Goal: Information Seeking & Learning: Learn about a topic

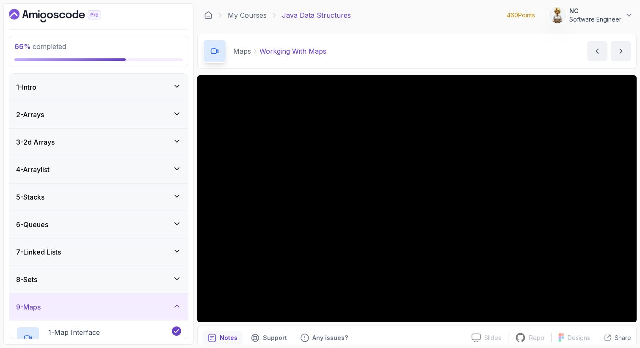
scroll to position [17, 0]
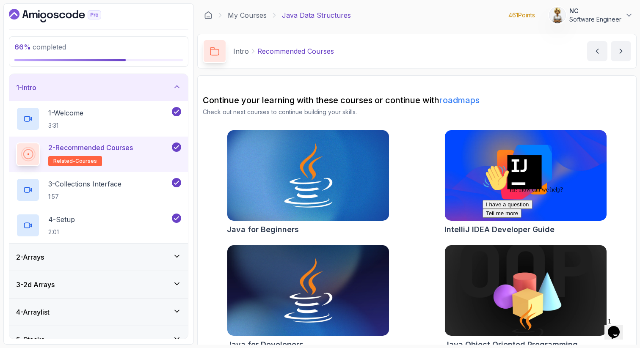
click at [179, 87] on icon at bounding box center [177, 86] width 4 height 2
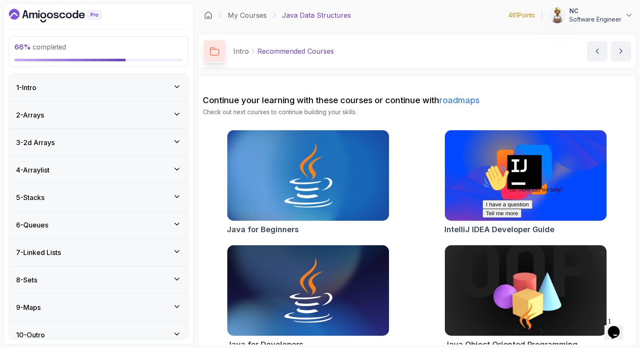
click at [181, 305] on icon at bounding box center [177, 307] width 8 height 8
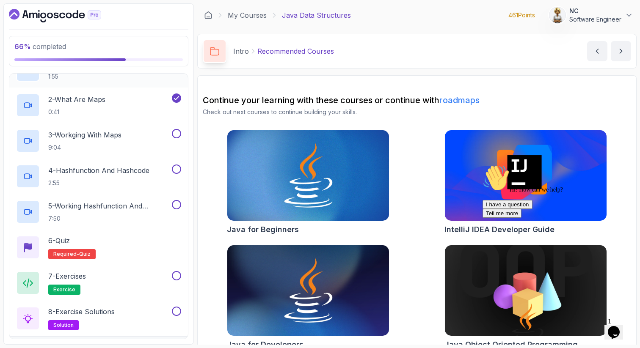
scroll to position [271, 0]
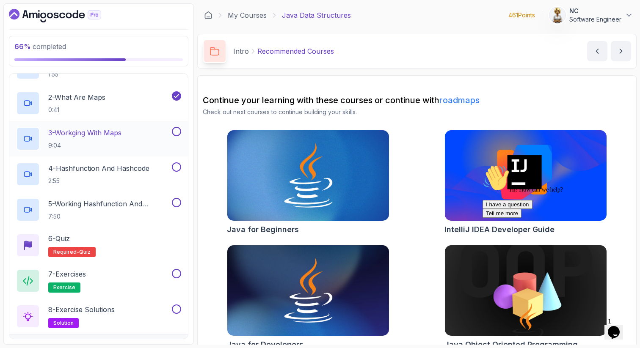
click at [119, 143] on p "9:04" at bounding box center [84, 145] width 73 height 8
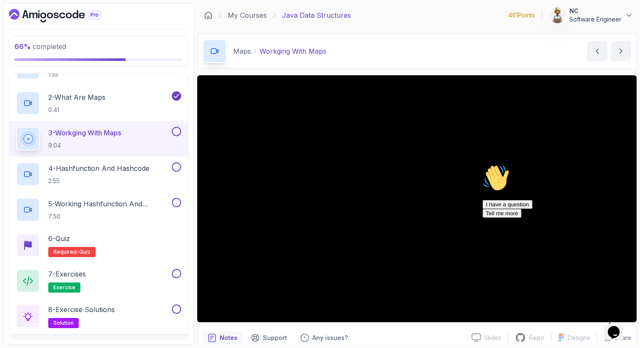
drag, startPoint x: 622, startPoint y: 224, endPoint x: 1101, endPoint y: 386, distance: 505.5
click at [482, 165] on icon "Chat attention grabber" at bounding box center [482, 165] width 0 height 0
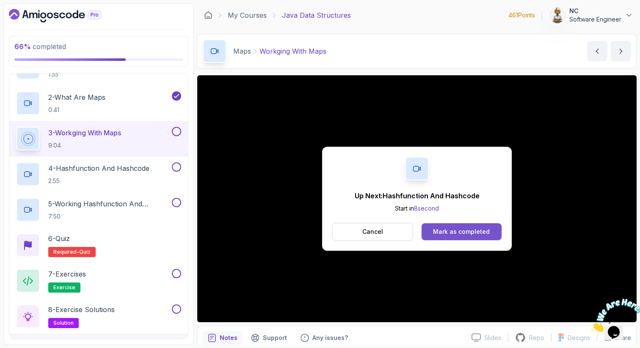
click at [490, 232] on button "Mark as completed" at bounding box center [461, 231] width 80 height 17
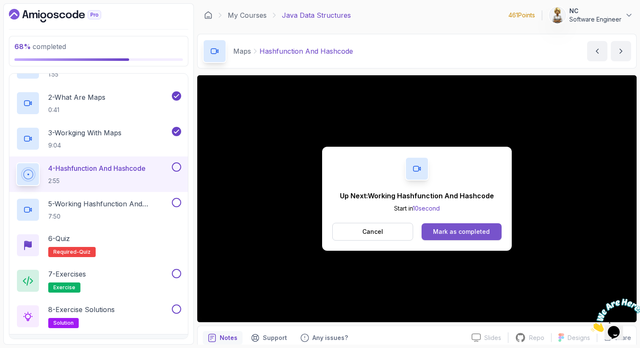
click at [443, 237] on button "Mark as completed" at bounding box center [461, 231] width 80 height 17
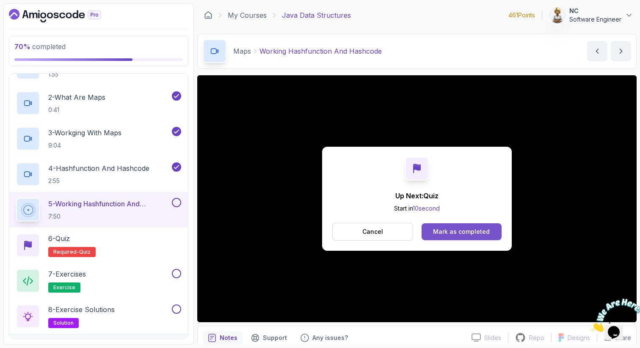
click at [455, 228] on div "Mark as completed" at bounding box center [461, 232] width 57 height 8
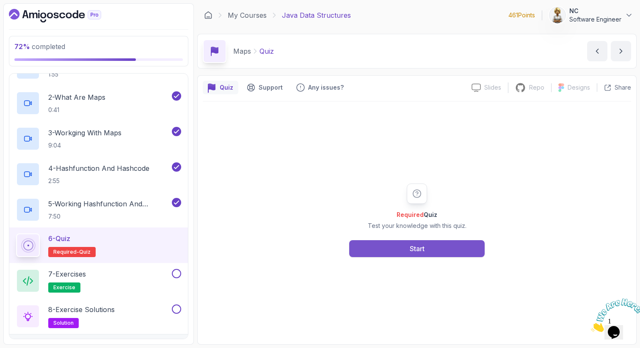
click at [405, 251] on button "Start" at bounding box center [416, 248] width 135 height 17
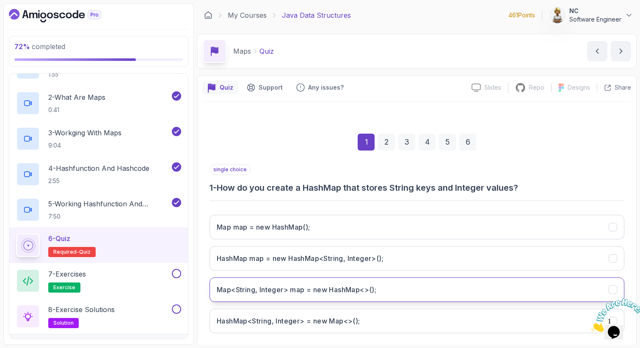
click at [361, 291] on h3 "Map<String, Integer> map = new HashMap<>();" at bounding box center [297, 290] width 160 height 10
drag, startPoint x: 635, startPoint y: 297, endPoint x: 1222, endPoint y: 592, distance: 657.2
click at [591, 326] on icon "Close" at bounding box center [591, 329] width 0 height 7
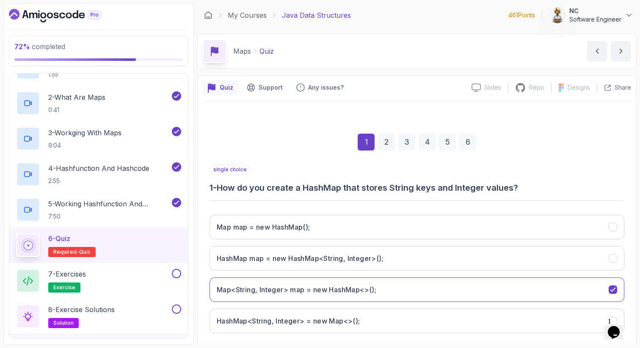
click at [631, 294] on div "Quiz Support Any issues? Slides Slides not available Repo Repository not availa…" at bounding box center [416, 231] width 439 height 313
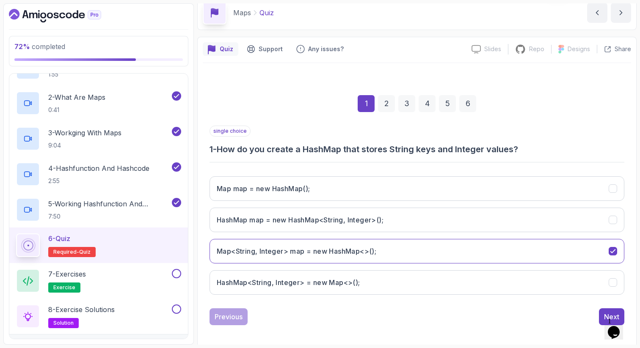
scroll to position [43, 0]
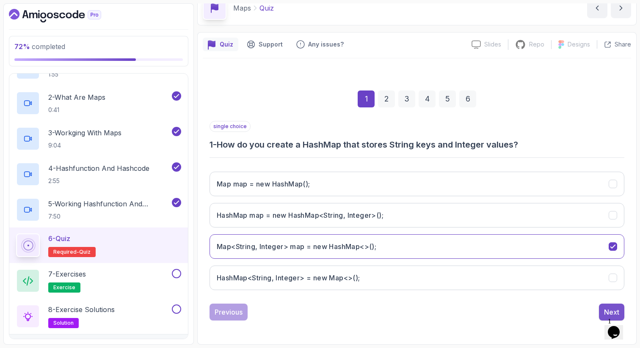
click at [605, 310] on div "Next" at bounding box center [611, 312] width 15 height 10
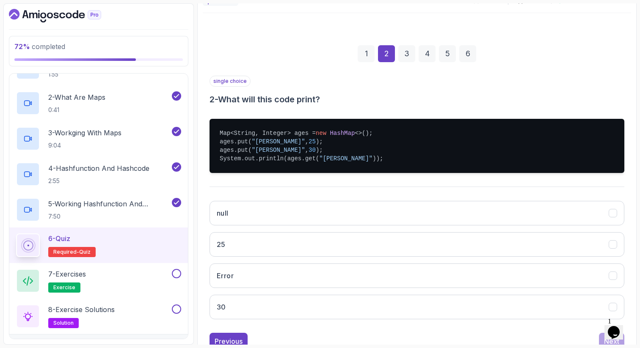
scroll to position [111, 0]
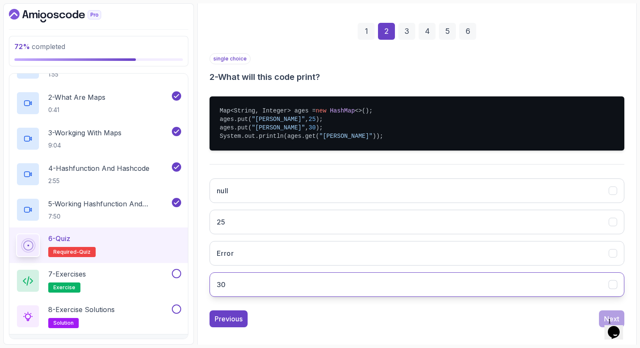
click at [399, 288] on button "30" at bounding box center [416, 284] width 415 height 25
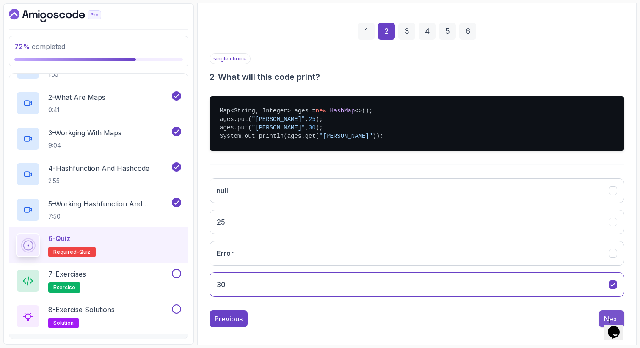
click at [601, 316] on button "Next" at bounding box center [611, 319] width 25 height 17
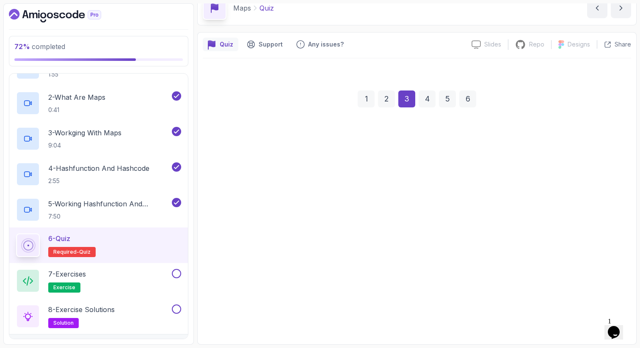
scroll to position [43, 0]
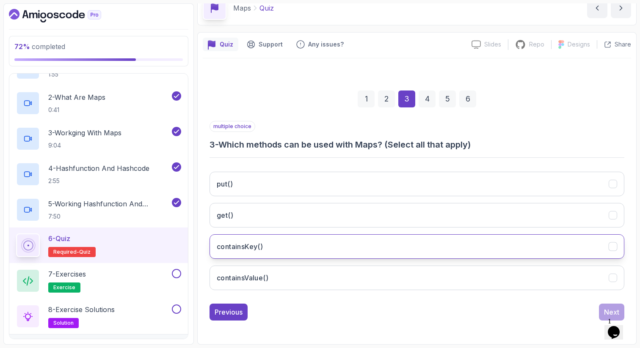
click at [248, 248] on h3 "containsKey()" at bounding box center [240, 247] width 46 height 10
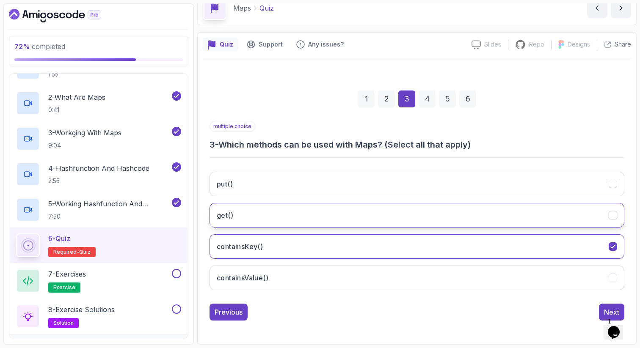
click at [231, 214] on h3 "get()" at bounding box center [225, 215] width 17 height 10
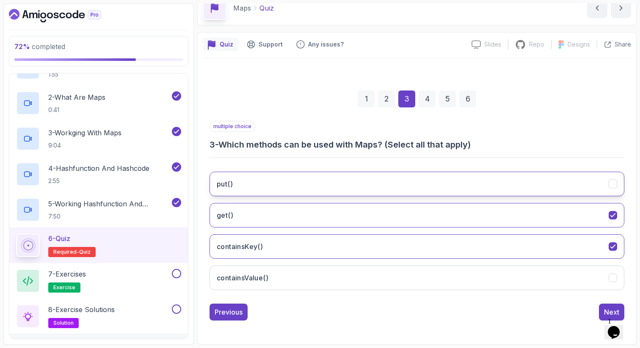
click at [229, 182] on h3 "put()" at bounding box center [225, 184] width 16 height 10
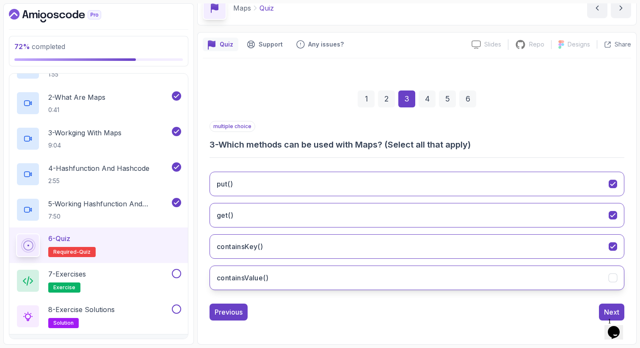
click at [264, 278] on h3 "containsValue()" at bounding box center [243, 278] width 52 height 10
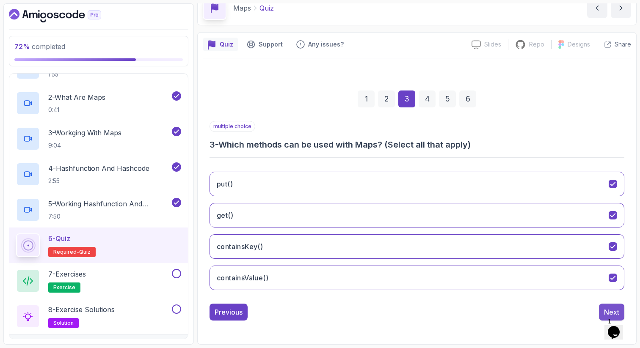
click at [609, 309] on div "Next" at bounding box center [611, 312] width 15 height 10
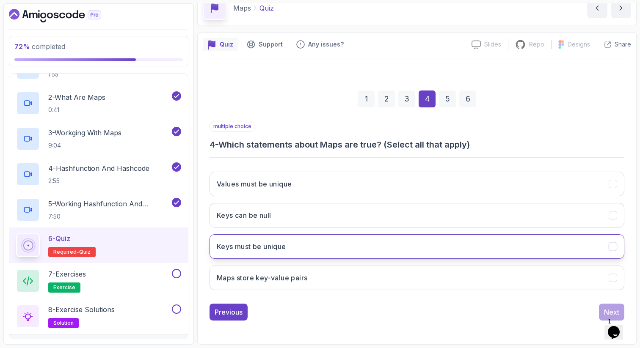
click at [243, 249] on h3 "Keys must be unique" at bounding box center [251, 247] width 69 height 10
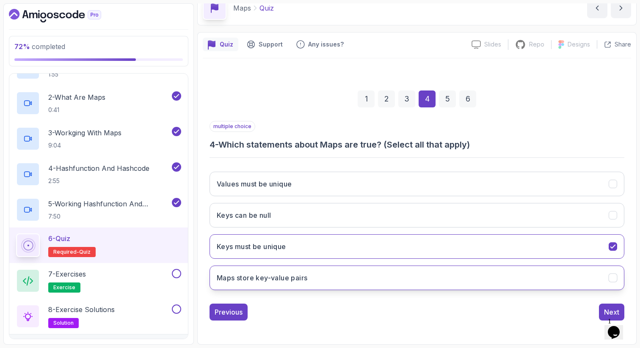
click at [265, 276] on h3 "Maps store key-value pairs" at bounding box center [262, 278] width 91 height 10
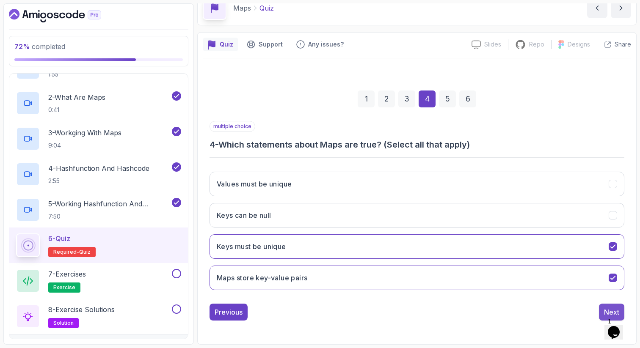
click at [603, 311] on button "Next" at bounding box center [611, 312] width 25 height 17
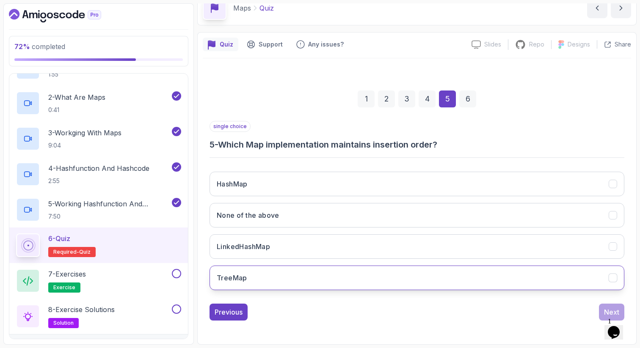
click at [348, 283] on button "TreeMap" at bounding box center [416, 278] width 415 height 25
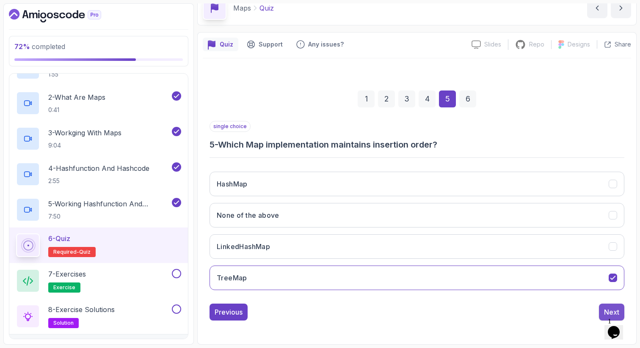
click at [611, 310] on div "Next" at bounding box center [611, 312] width 15 height 10
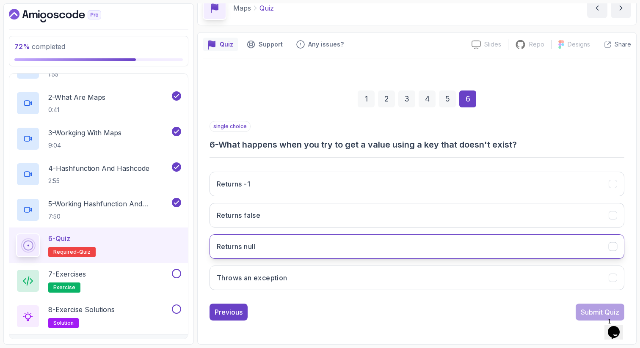
click at [335, 243] on button "Returns null" at bounding box center [416, 246] width 415 height 25
click at [588, 314] on div "Submit Quiz" at bounding box center [600, 312] width 39 height 10
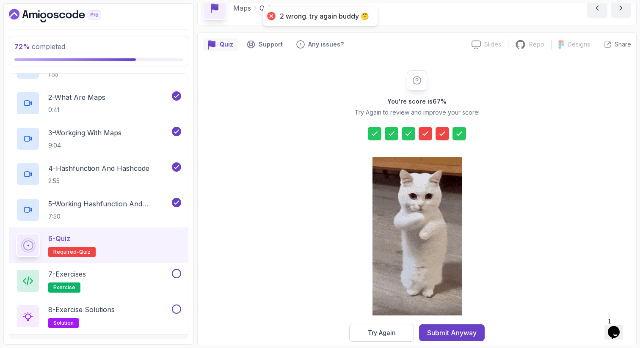
click at [420, 130] on div at bounding box center [425, 134] width 14 height 14
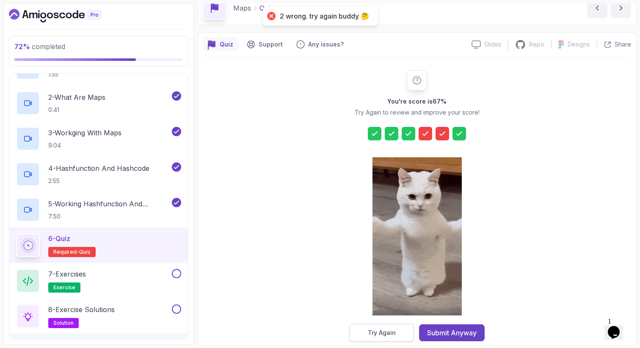
click at [375, 330] on div "Try Again" at bounding box center [382, 333] width 28 height 8
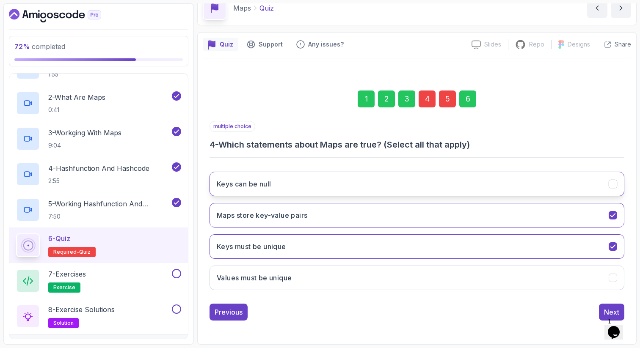
click at [268, 189] on h3 "Keys can be null" at bounding box center [244, 184] width 54 height 10
click at [448, 100] on div "5" at bounding box center [447, 99] width 17 height 17
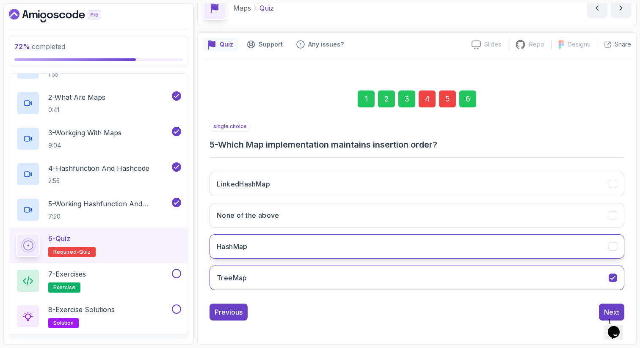
click at [244, 246] on h3 "HashMap" at bounding box center [232, 247] width 31 height 10
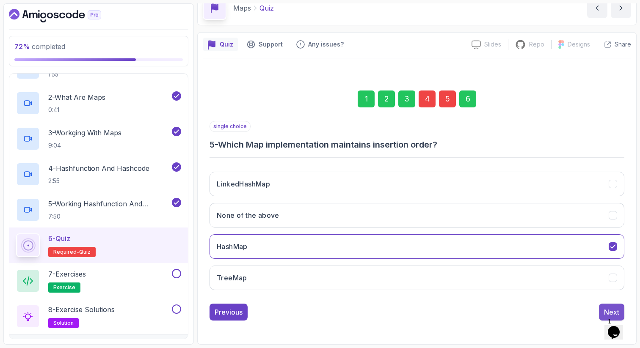
click at [604, 312] on div "Next" at bounding box center [611, 312] width 15 height 10
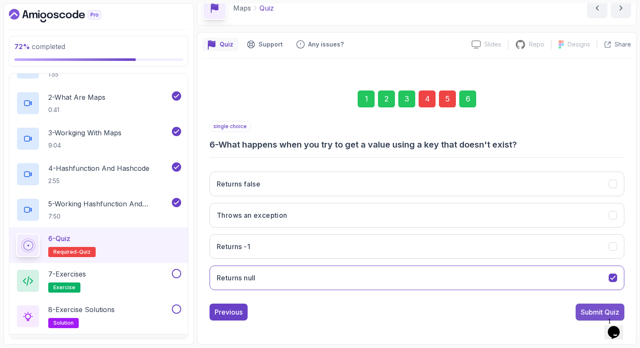
click at [605, 310] on div "Submit Quiz" at bounding box center [600, 312] width 39 height 10
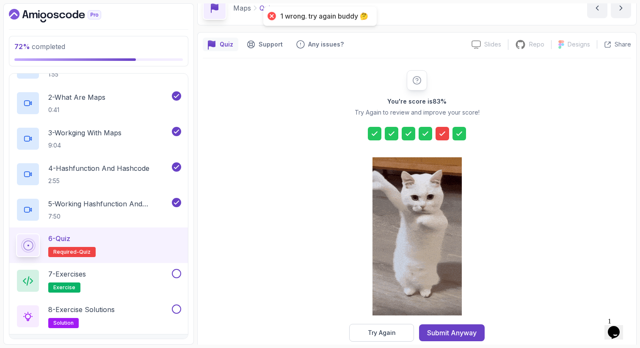
click at [421, 134] on icon at bounding box center [425, 133] width 8 height 8
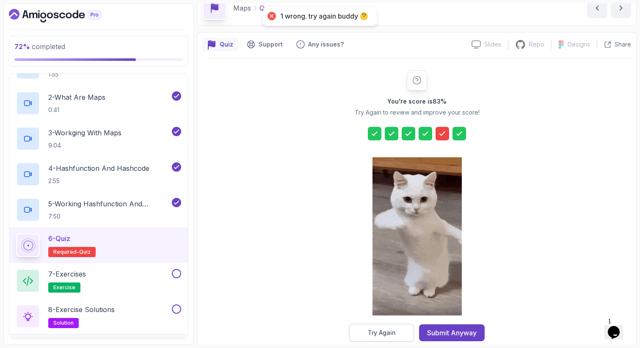
click at [390, 330] on div "Try Again" at bounding box center [382, 333] width 28 height 8
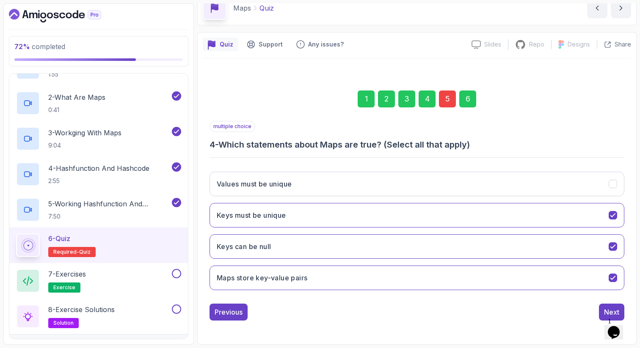
click at [451, 96] on div "5" at bounding box center [447, 99] width 17 height 17
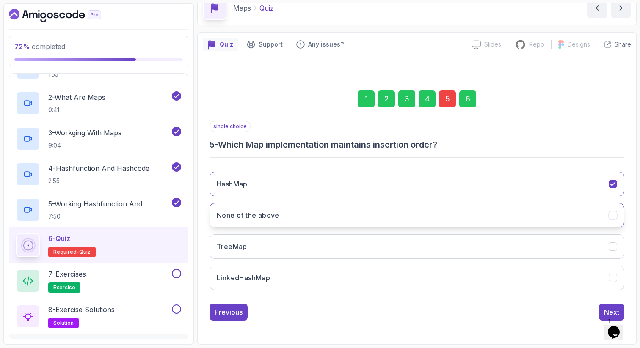
click at [313, 217] on button "None of the above" at bounding box center [416, 215] width 415 height 25
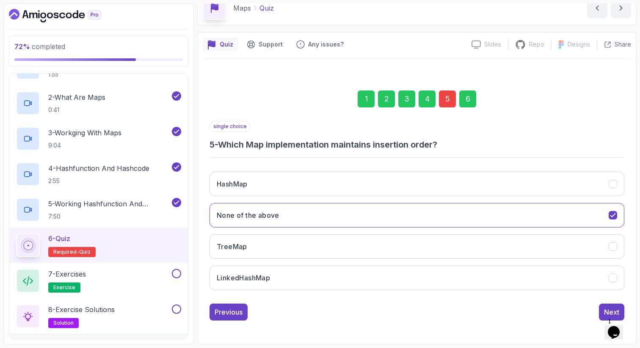
click at [608, 318] on div "1 Opens Chat This icon Opens the chat window." at bounding box center [618, 322] width 20 height 8
click at [605, 313] on div "Next" at bounding box center [611, 312] width 15 height 10
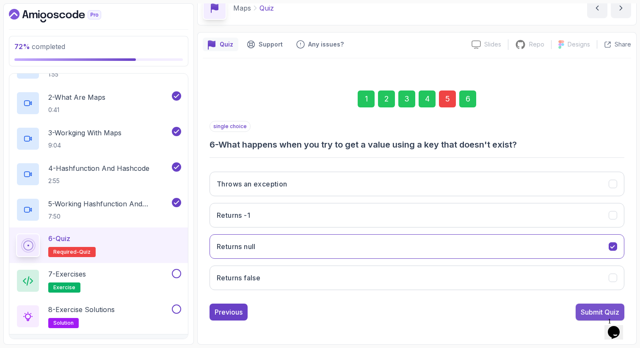
click at [603, 308] on div "Submit Quiz" at bounding box center [600, 312] width 39 height 10
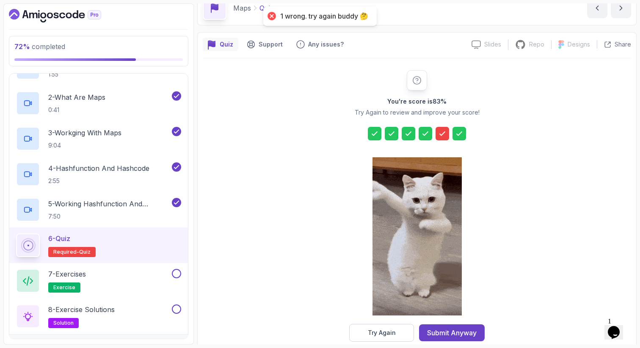
click at [442, 140] on div at bounding box center [442, 134] width 14 height 14
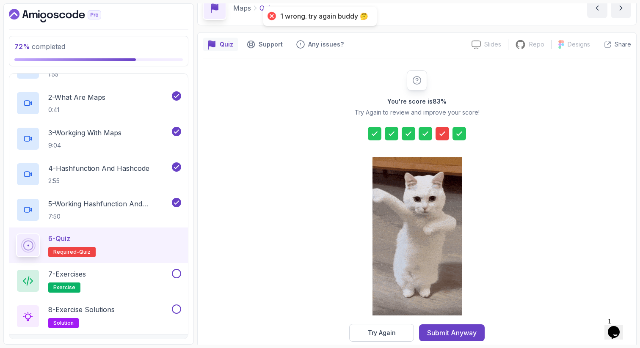
click at [443, 133] on icon at bounding box center [442, 133] width 5 height 3
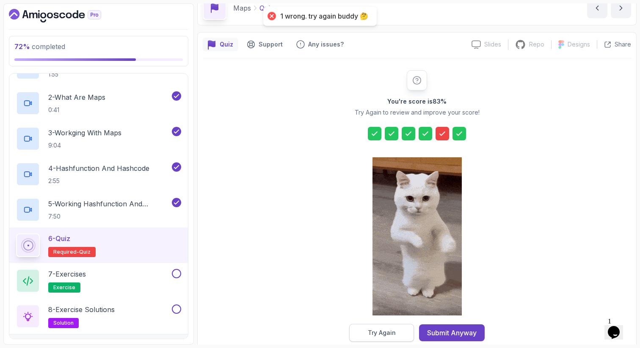
click at [394, 339] on button "Try Again" at bounding box center [381, 333] width 65 height 18
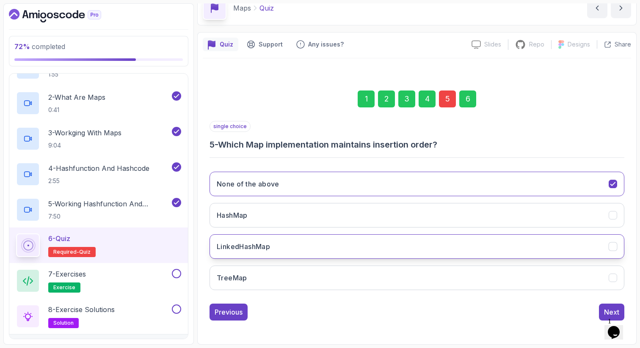
click at [305, 239] on button "LinkedHashMap" at bounding box center [416, 246] width 415 height 25
click at [603, 308] on button "Next" at bounding box center [611, 312] width 25 height 17
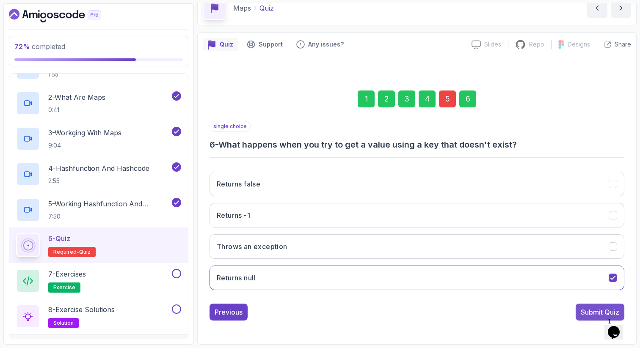
click at [602, 308] on div "Submit Quiz" at bounding box center [600, 312] width 39 height 10
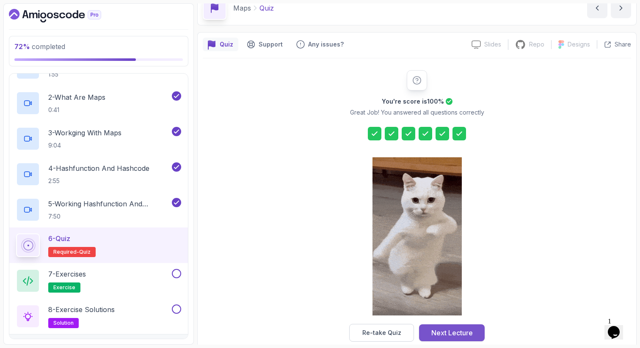
click at [461, 330] on div "Next Lecture" at bounding box center [451, 333] width 41 height 10
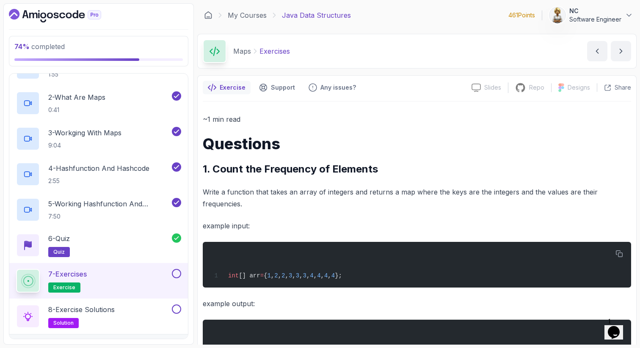
click at [436, 157] on div "~1 min read Questions 1. Count the Frequency of Elements Write a function that …" at bounding box center [417, 341] width 428 height 457
click at [231, 275] on span "int" at bounding box center [233, 275] width 11 height 7
drag, startPoint x: 380, startPoint y: 277, endPoint x: 225, endPoint y: 271, distance: 155.4
click at [225, 273] on span "int [] arr = { 1 , 2 , 2 , 3 , 3 , 3 , 4 , 4 , 4 , 4 };" at bounding box center [276, 275] width 131 height 7
copy span "int [] arr = { 1 , 2 , 2 , 3 , 3 , 3 , 4 , 4 , 4 , 4 };"
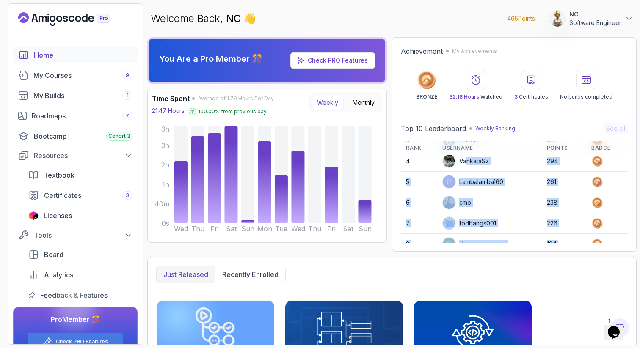
scroll to position [119, 0]
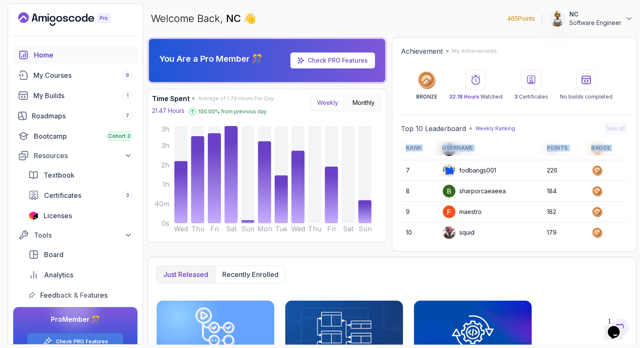
drag, startPoint x: 468, startPoint y: 228, endPoint x: 468, endPoint y: 242, distance: 14.8
click at [468, 243] on div "Top 10 Leaderboard Weekly Ranking See all Rank Username Points Badge 1 wseang 1…" at bounding box center [513, 182] width 235 height 129
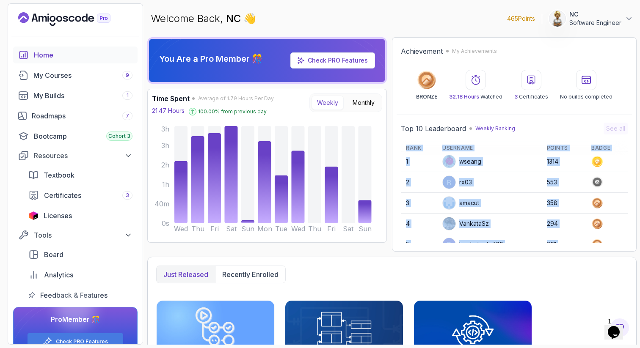
scroll to position [0, 0]
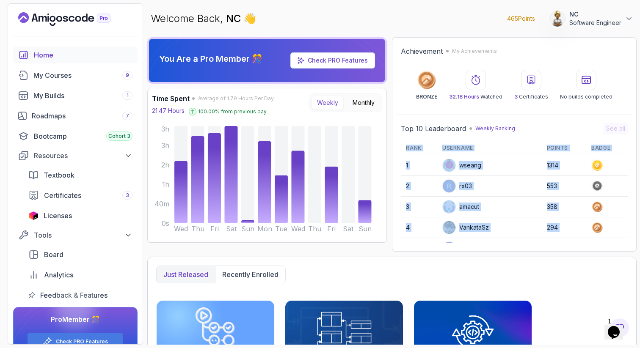
drag, startPoint x: 467, startPoint y: 216, endPoint x: 460, endPoint y: 137, distance: 79.5
click at [460, 137] on div "Top 10 Leaderboard Weekly Ranking See all Rank Username Points Badge 1 wseang 1…" at bounding box center [514, 183] width 227 height 120
